Goal: Information Seeking & Learning: Understand process/instructions

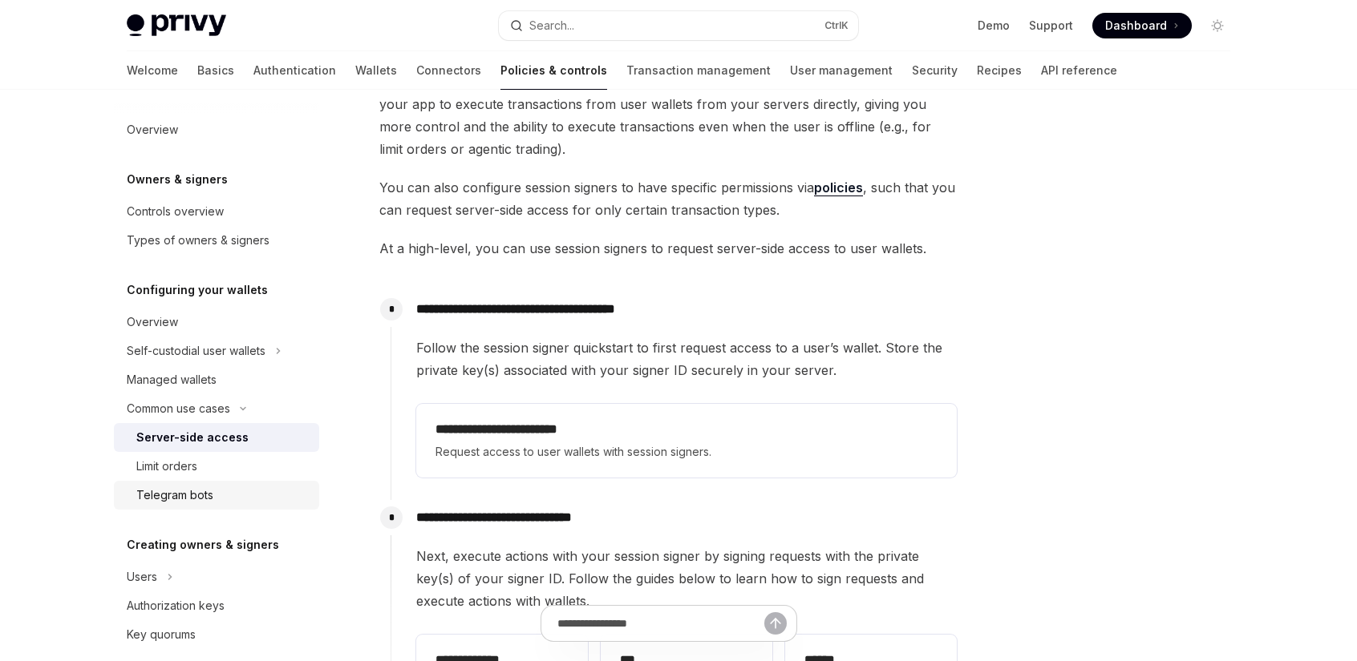
scroll to position [62, 0]
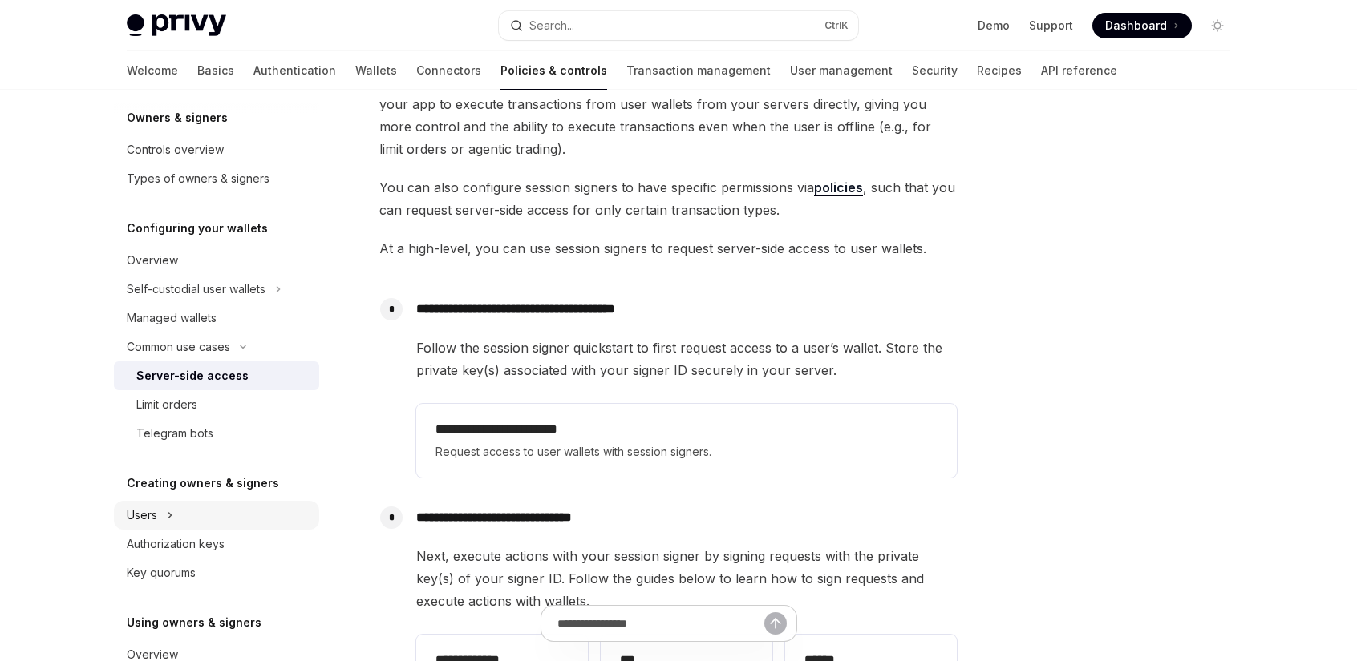
click at [159, 510] on button "Users" at bounding box center [216, 515] width 205 height 29
type textarea "*"
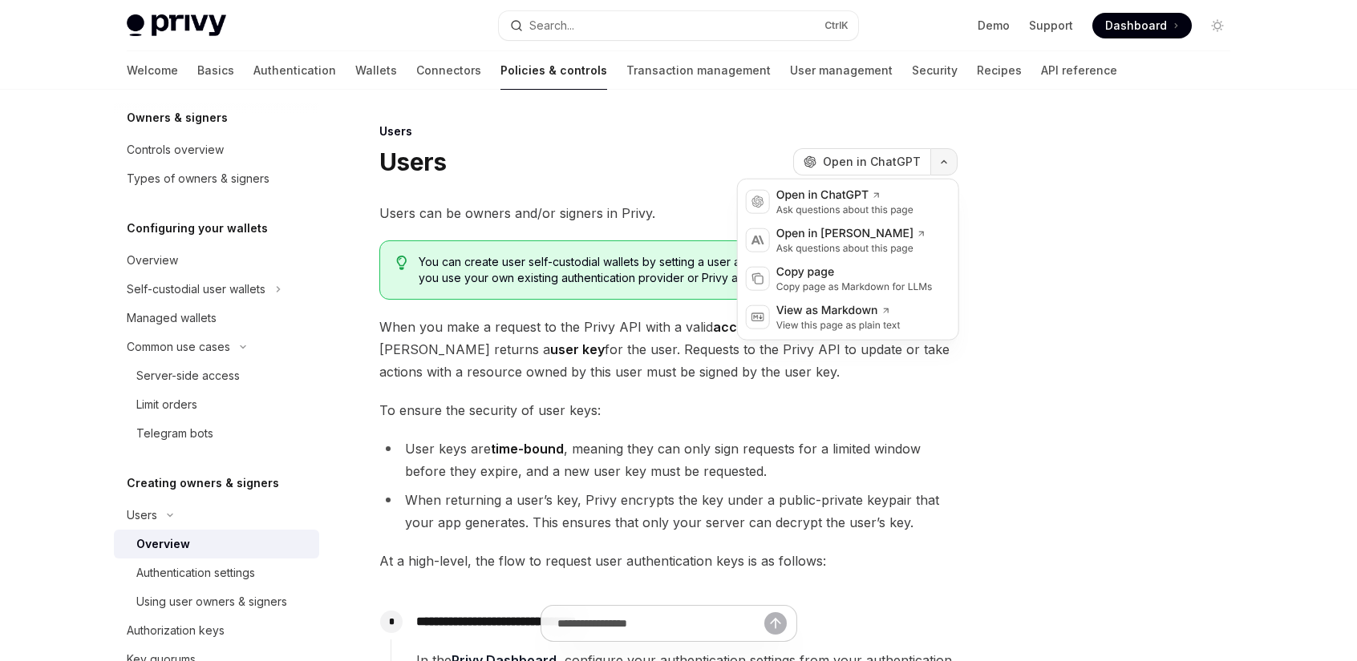
click at [946, 164] on button "button" at bounding box center [943, 161] width 27 height 27
click at [832, 269] on div "Copy page" at bounding box center [854, 273] width 156 height 16
click at [952, 164] on button "button" at bounding box center [943, 161] width 27 height 27
click at [856, 285] on div "Copy page as Markdown for LLMs" at bounding box center [854, 287] width 156 height 13
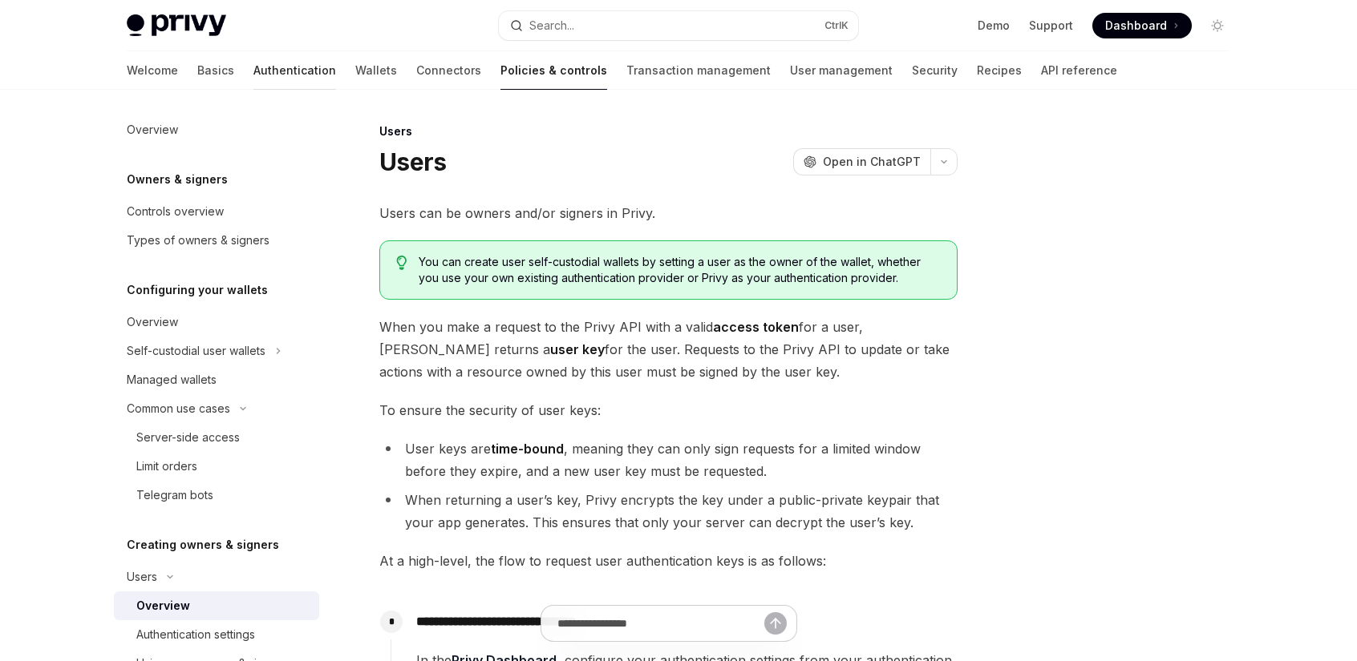
click at [253, 77] on link "Authentication" at bounding box center [294, 70] width 83 height 38
type textarea "*"
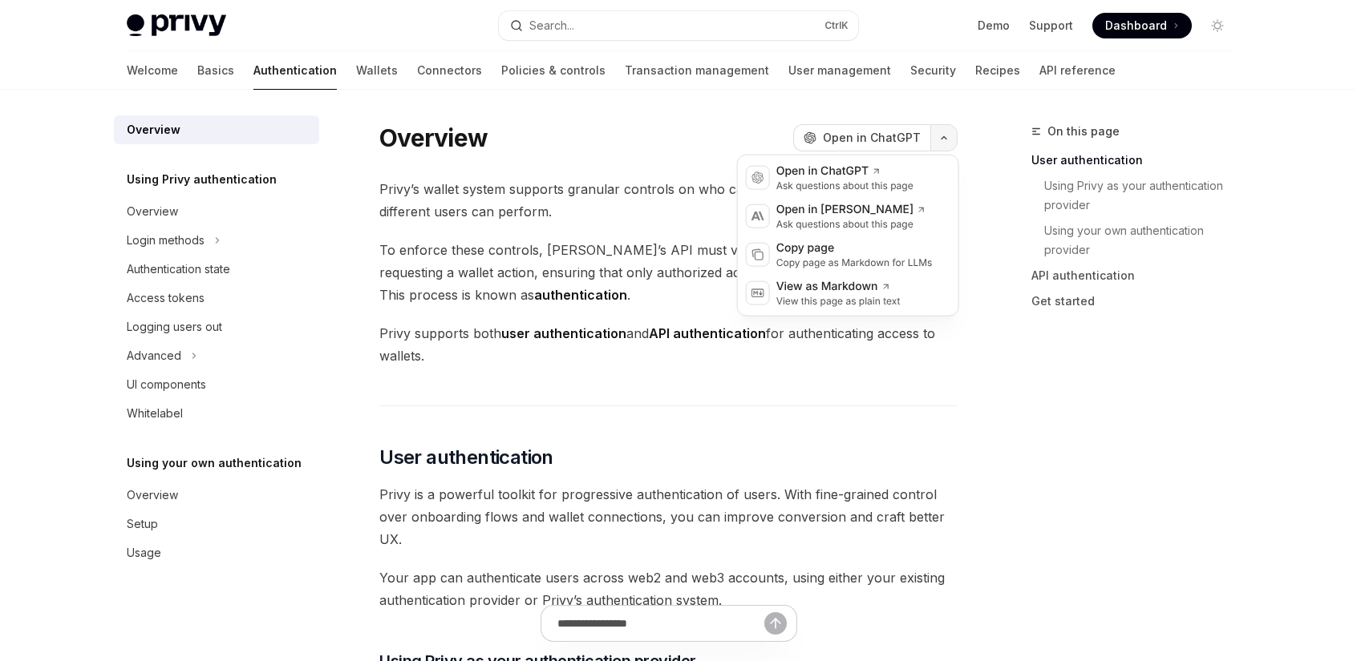
click at [942, 140] on icon "button" at bounding box center [943, 138] width 19 height 6
click at [837, 249] on div "Copy page" at bounding box center [854, 249] width 156 height 16
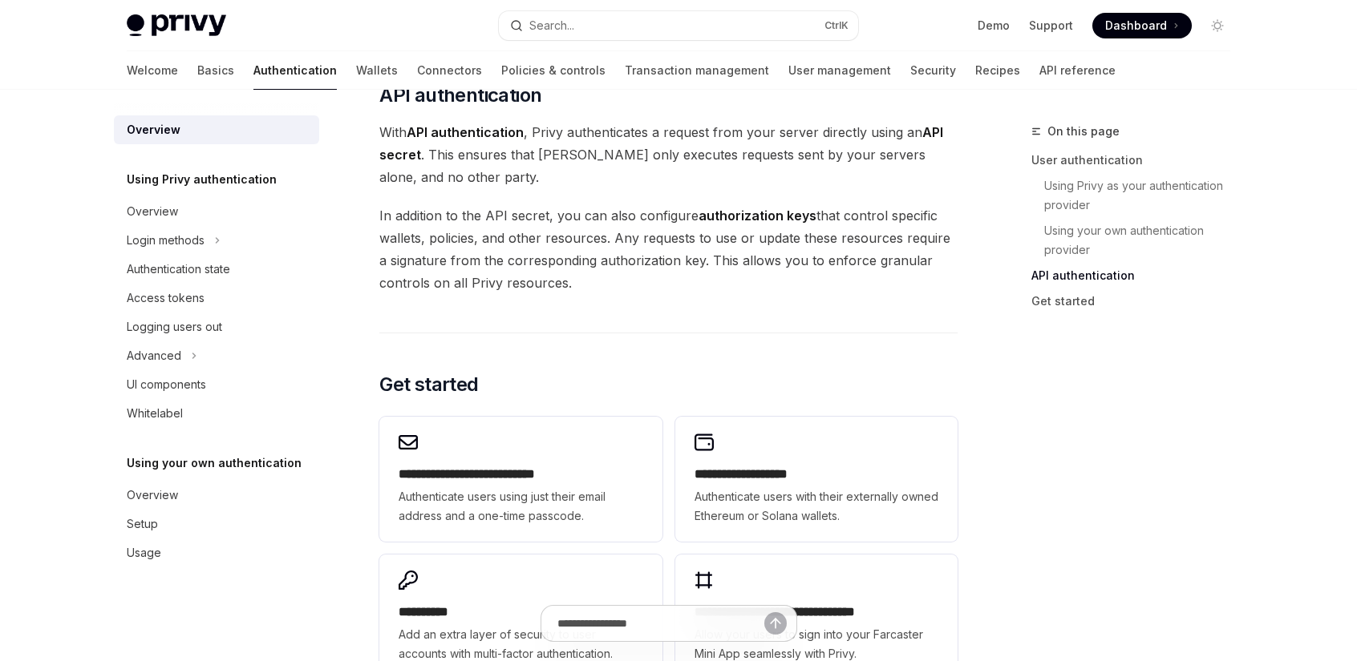
scroll to position [1123, 0]
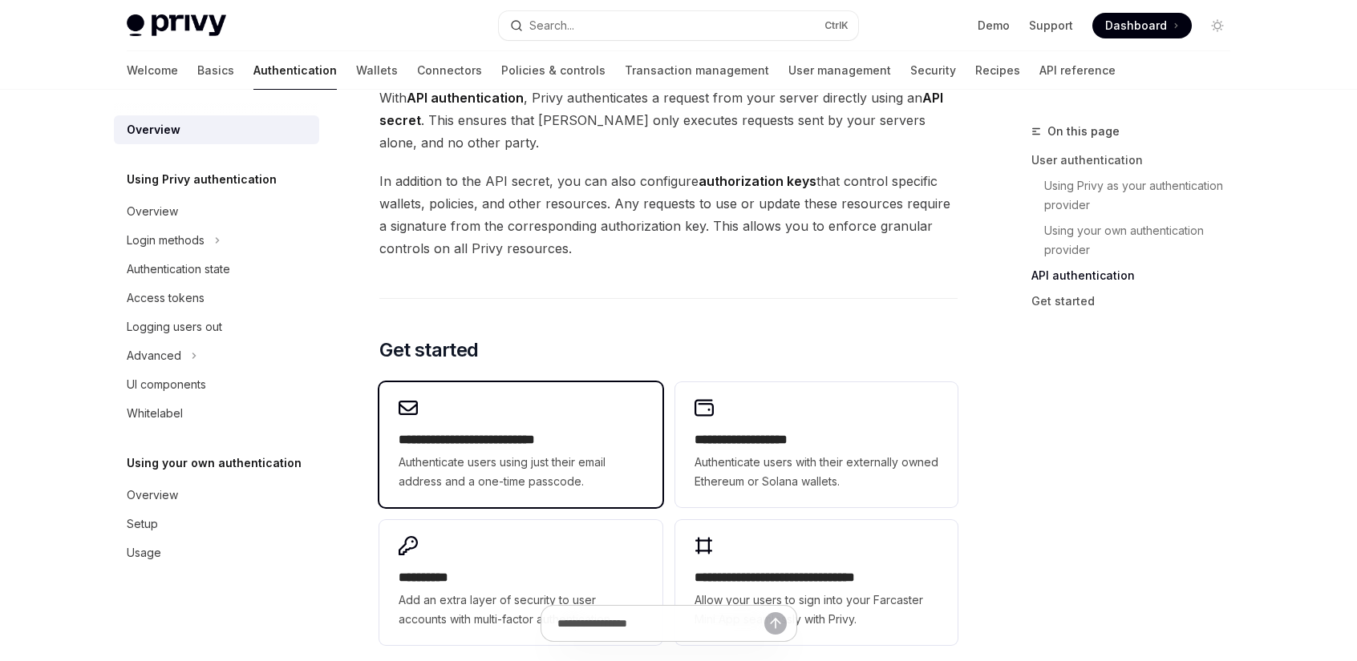
click at [512, 418] on div "**********" at bounding box center [520, 444] width 282 height 125
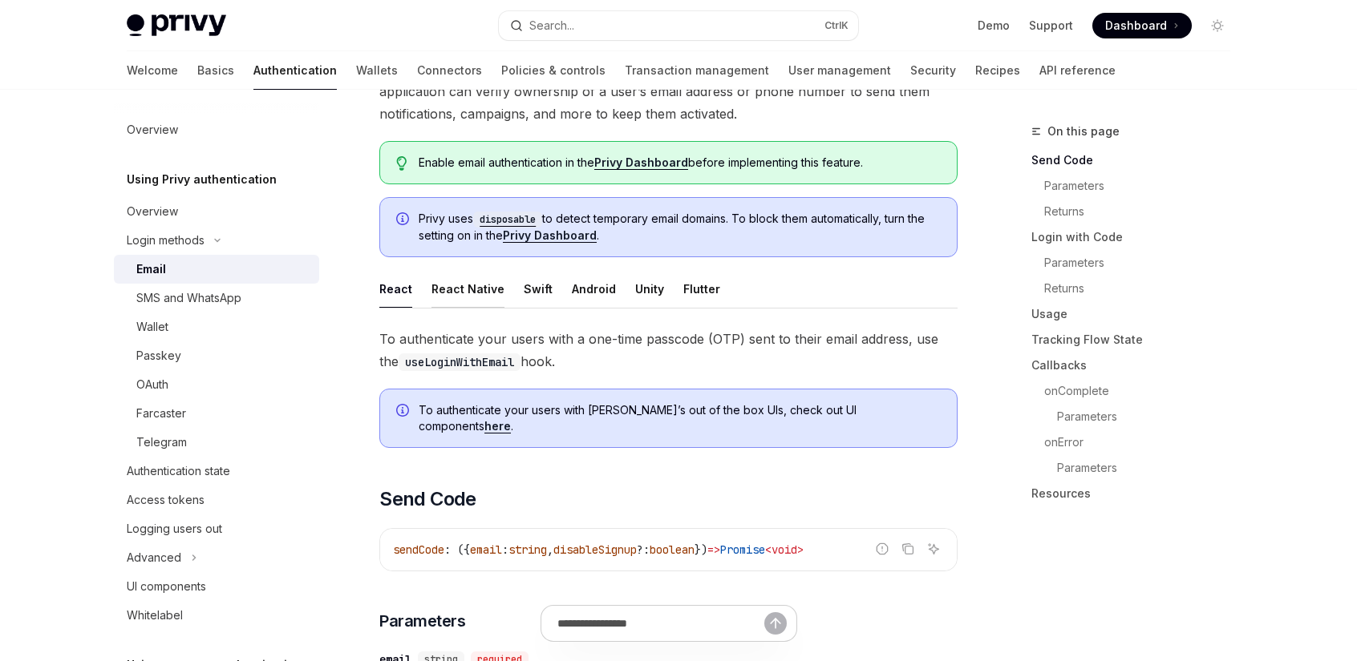
scroll to position [160, 0]
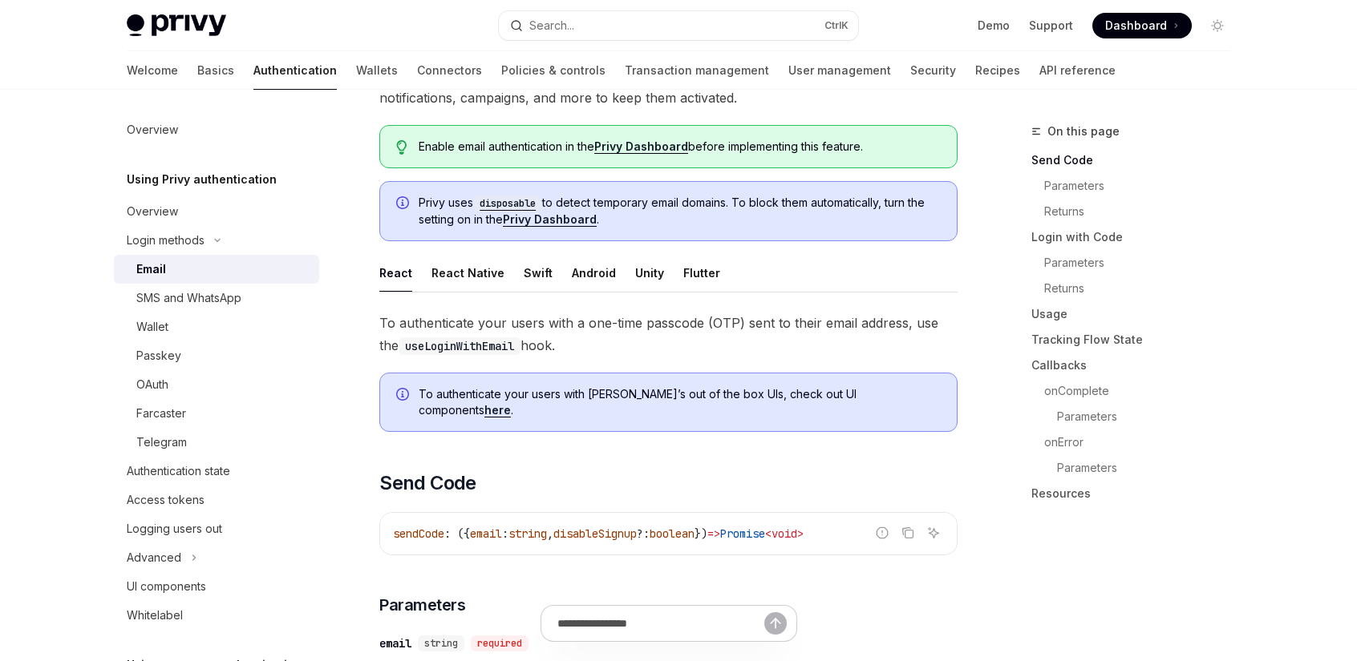
click at [398, 275] on div "React" at bounding box center [395, 273] width 33 height 38
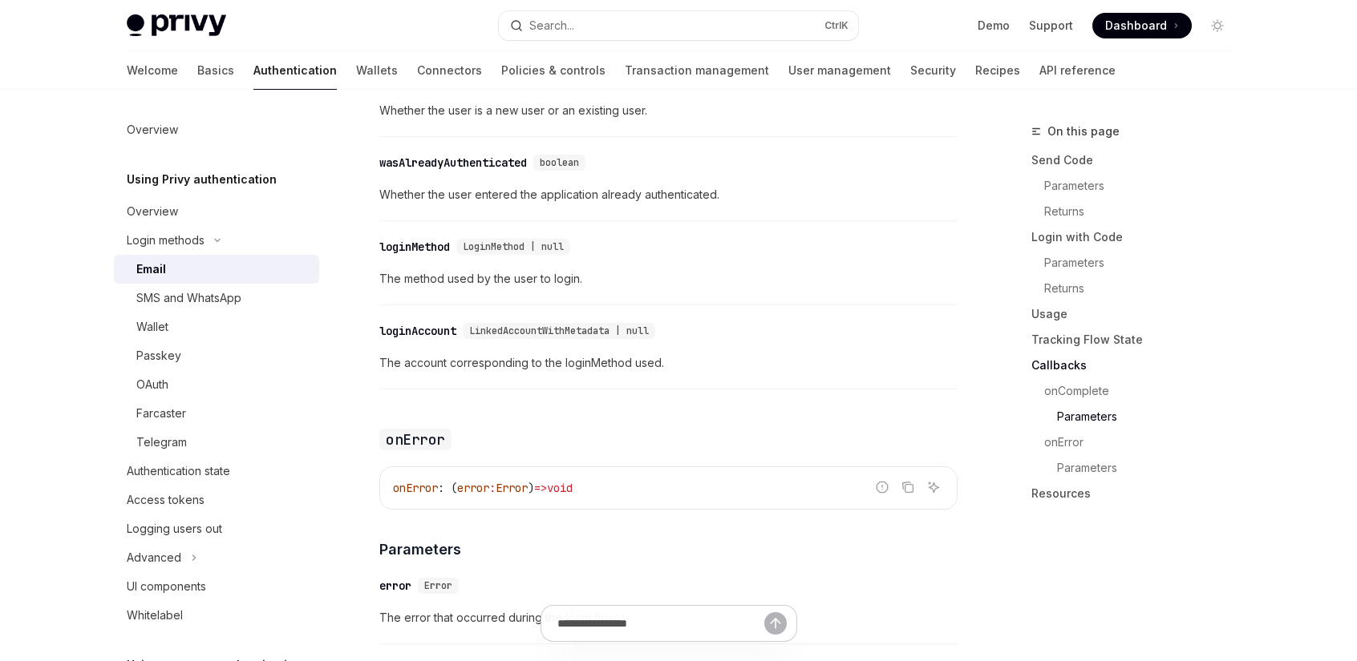
scroll to position [3207, 0]
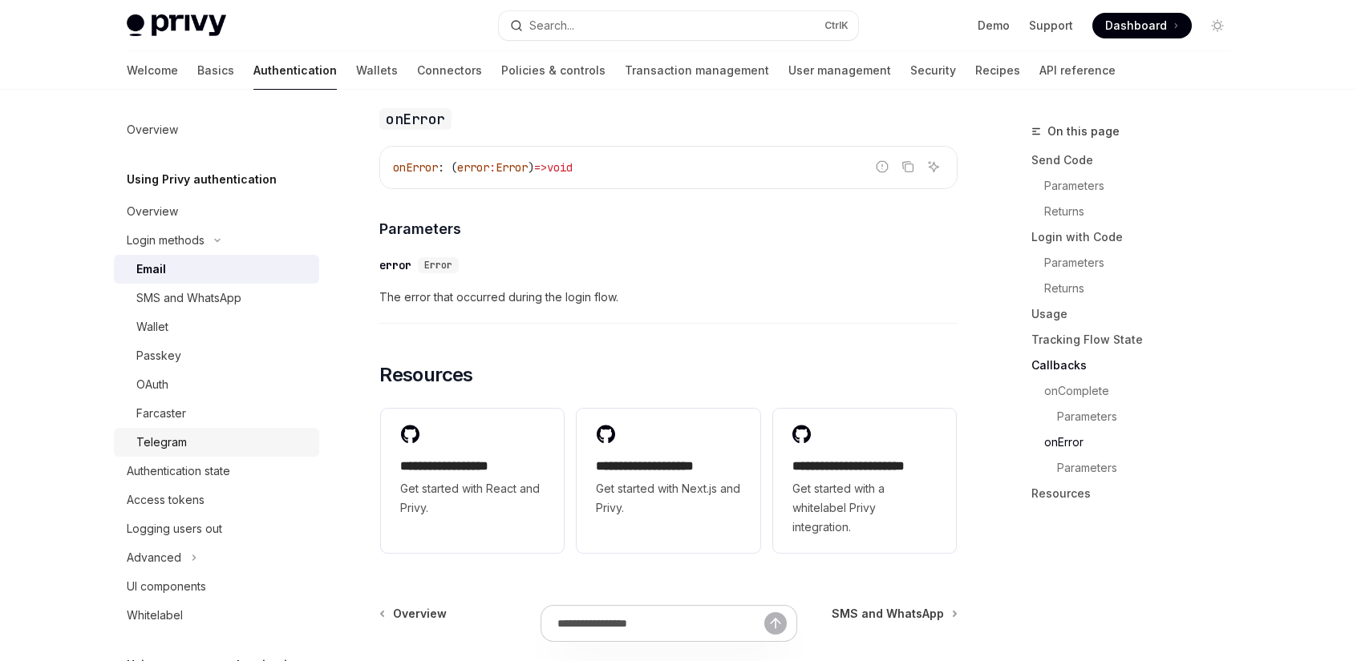
click at [168, 439] on div "Telegram" at bounding box center [161, 442] width 51 height 19
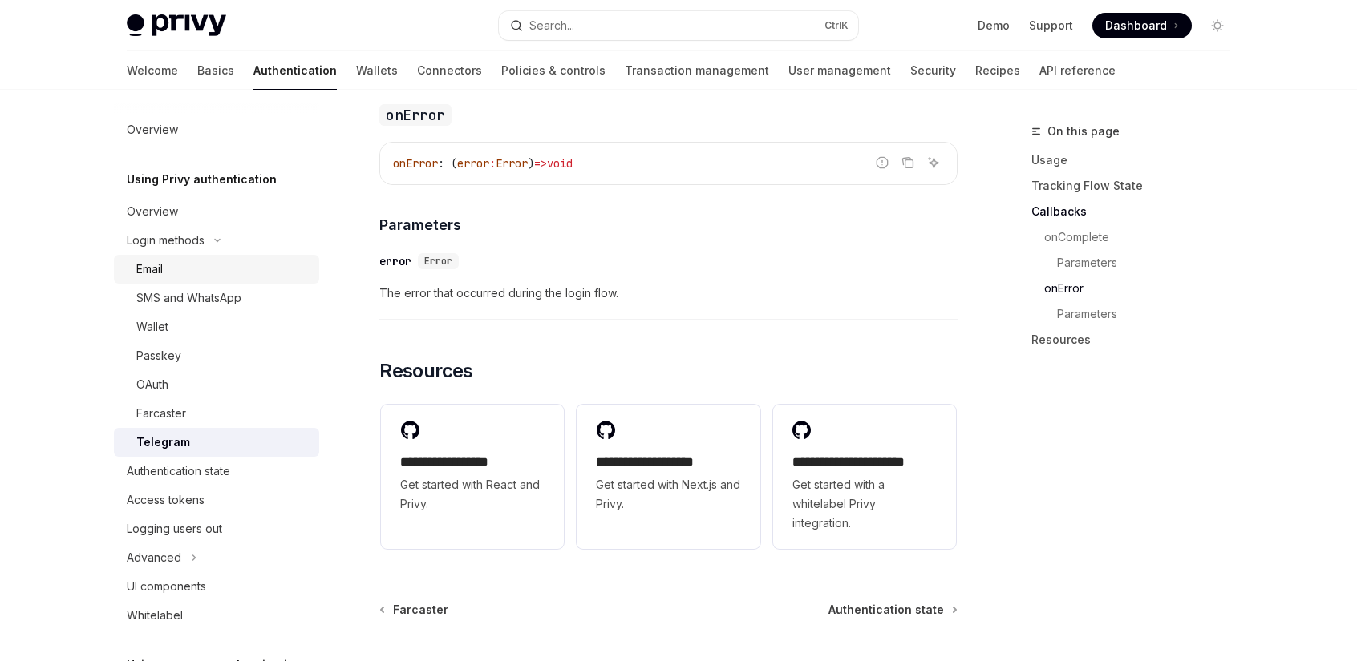
click at [154, 262] on div "Email" at bounding box center [149, 269] width 26 height 19
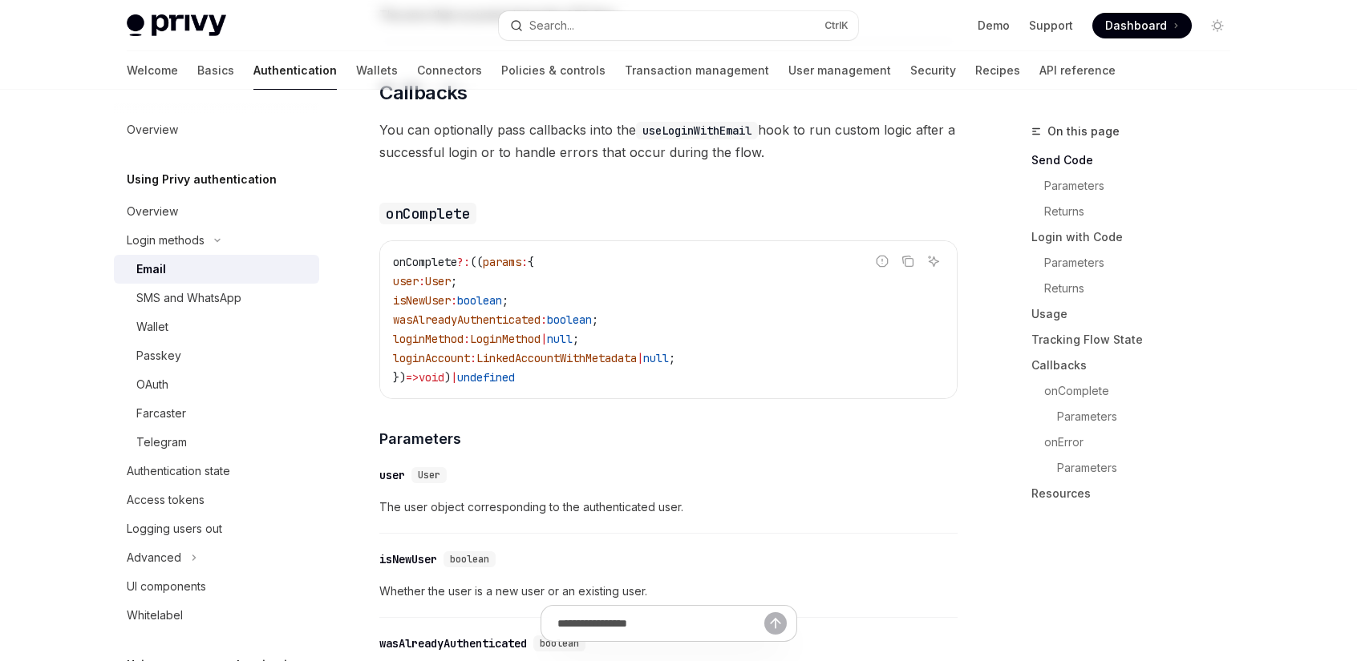
type textarea "*"
